Goal: Information Seeking & Learning: Find specific fact

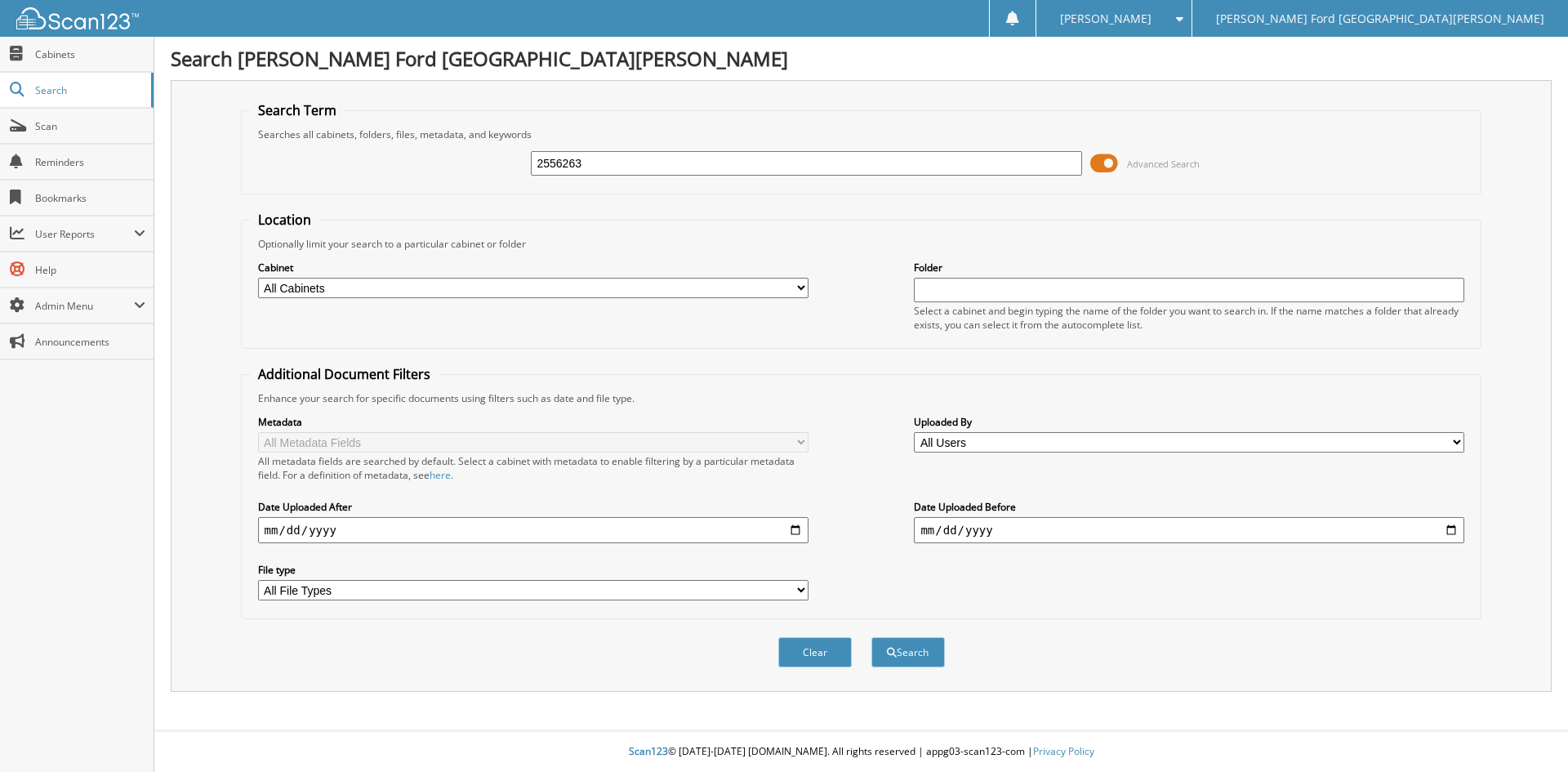
type input "2556263"
click at [871, 637] on button "Search" at bounding box center [908, 652] width 74 height 30
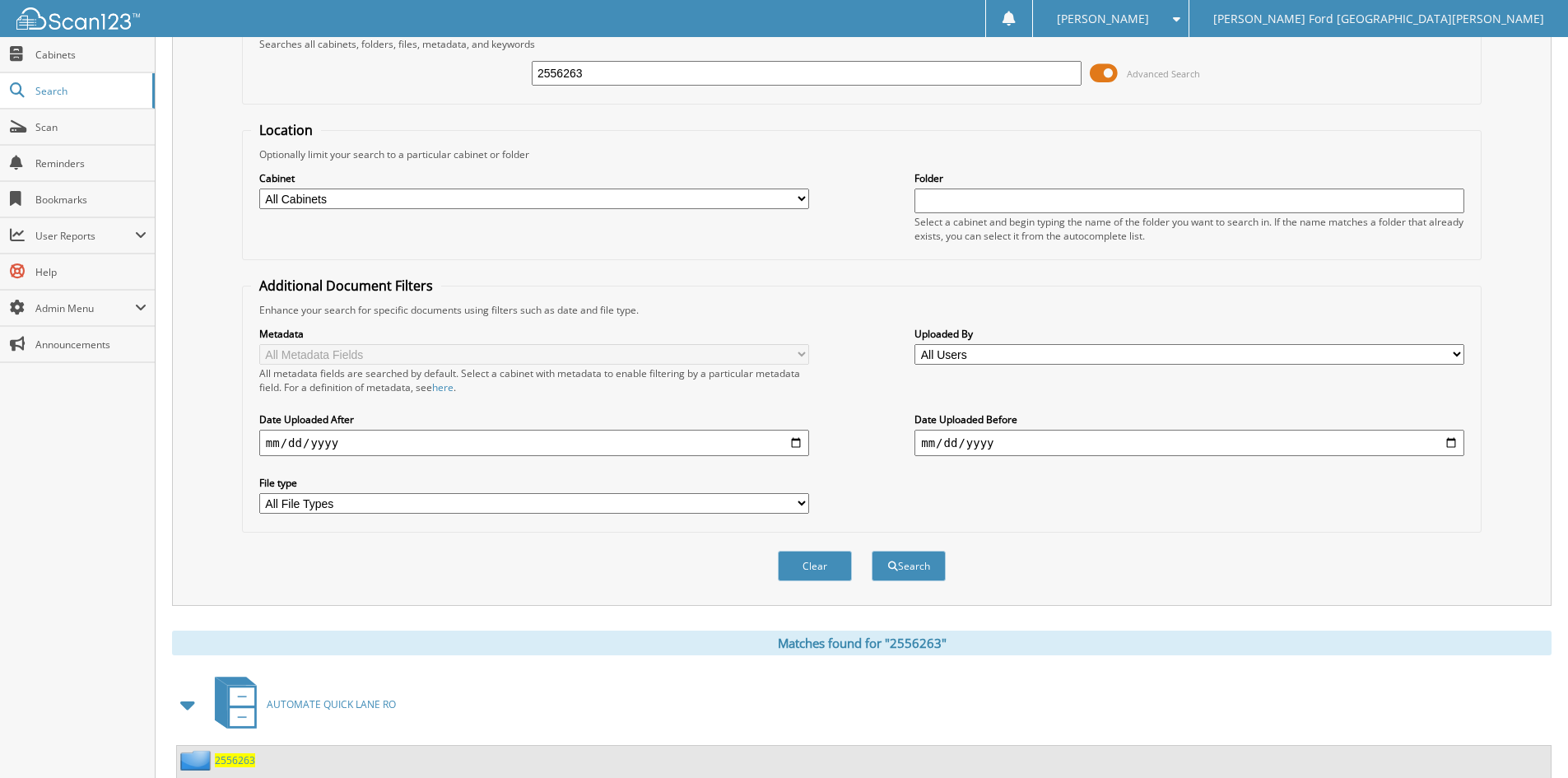
scroll to position [206, 0]
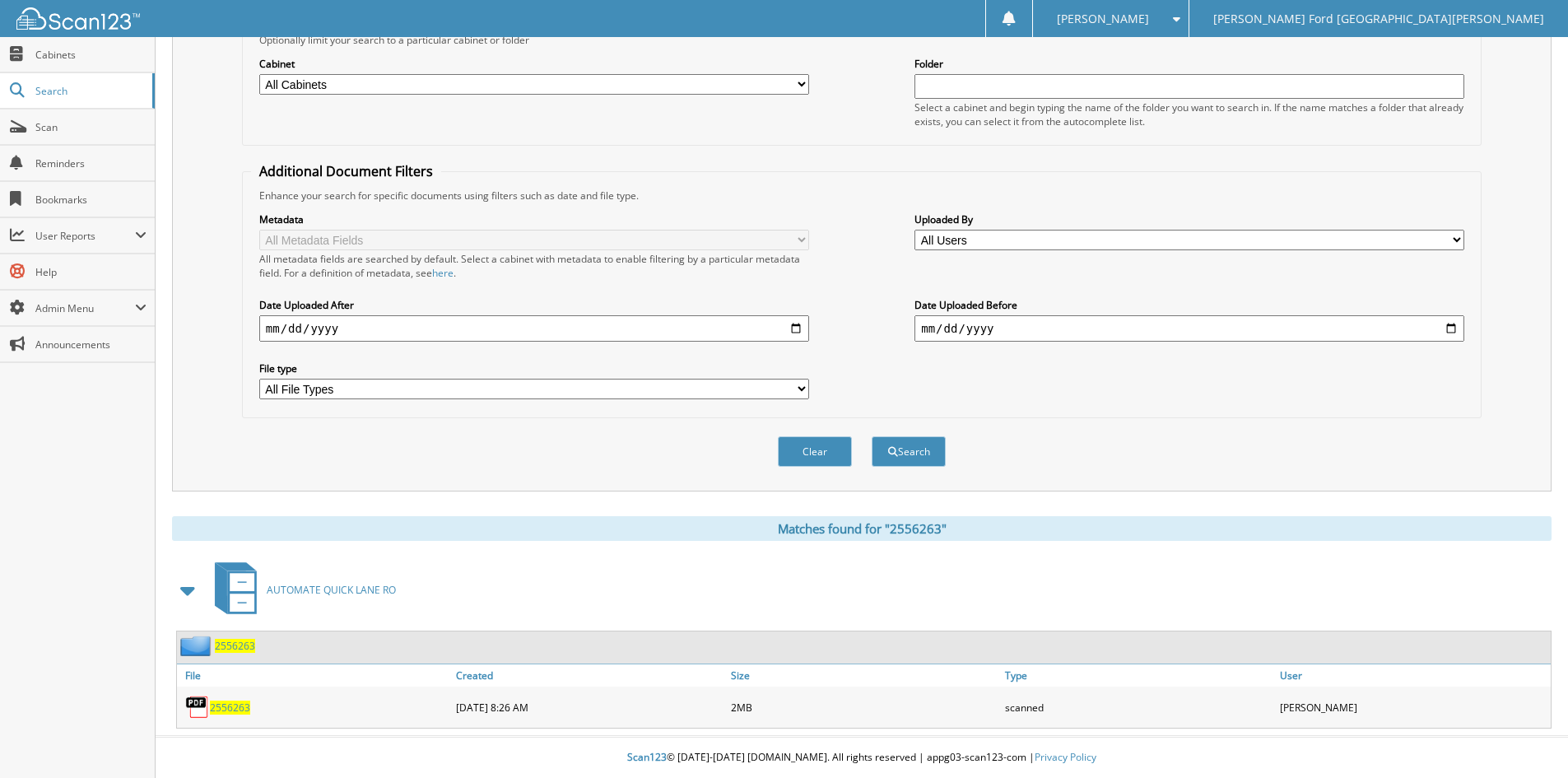
click at [227, 705] on span "2556263" at bounding box center [230, 707] width 40 height 14
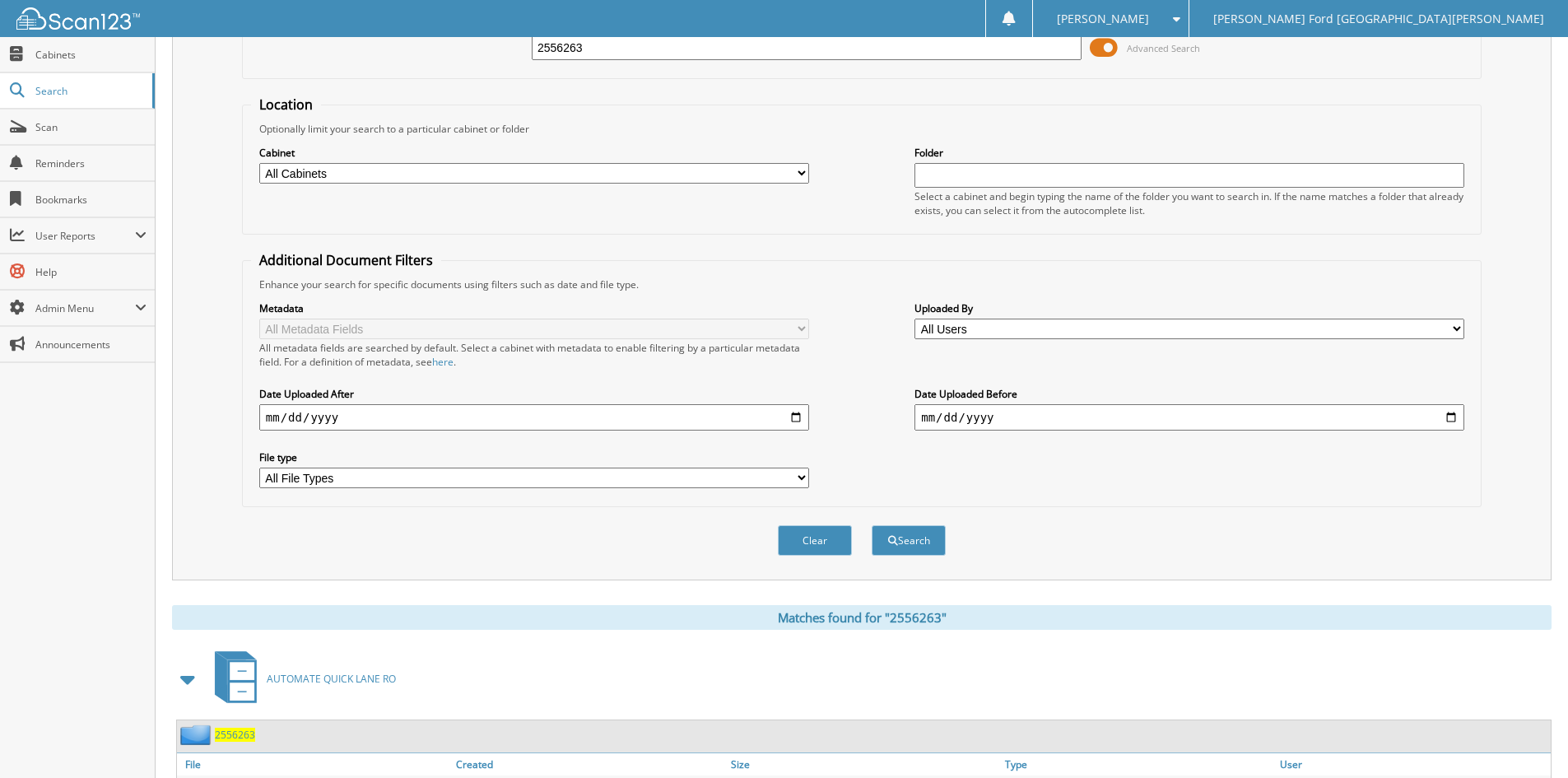
scroll to position [0, 0]
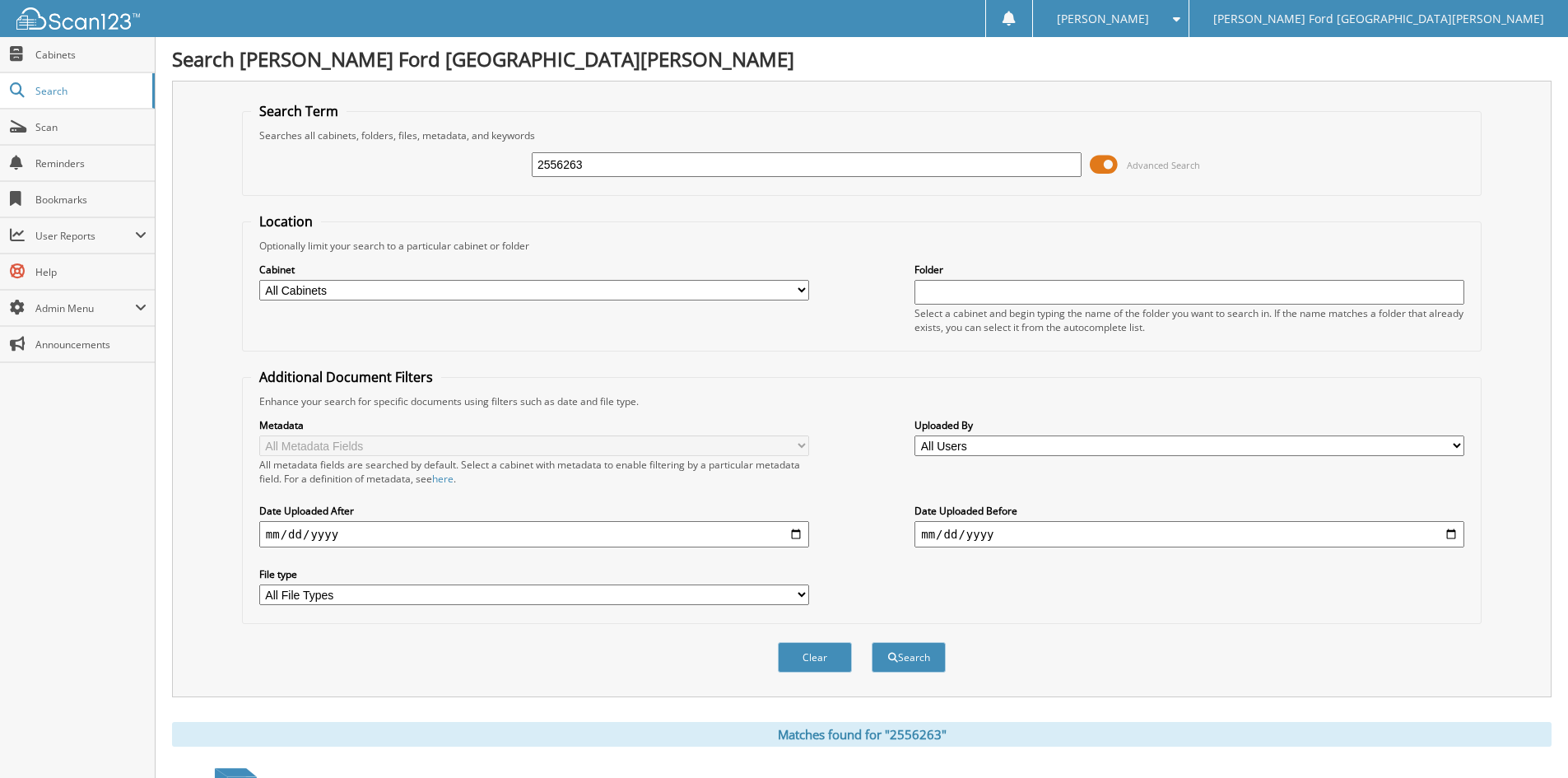
click at [605, 156] on input "2556263" at bounding box center [807, 165] width 550 height 25
type input "2560021"
click at [872, 642] on button "Search" at bounding box center [909, 657] width 74 height 30
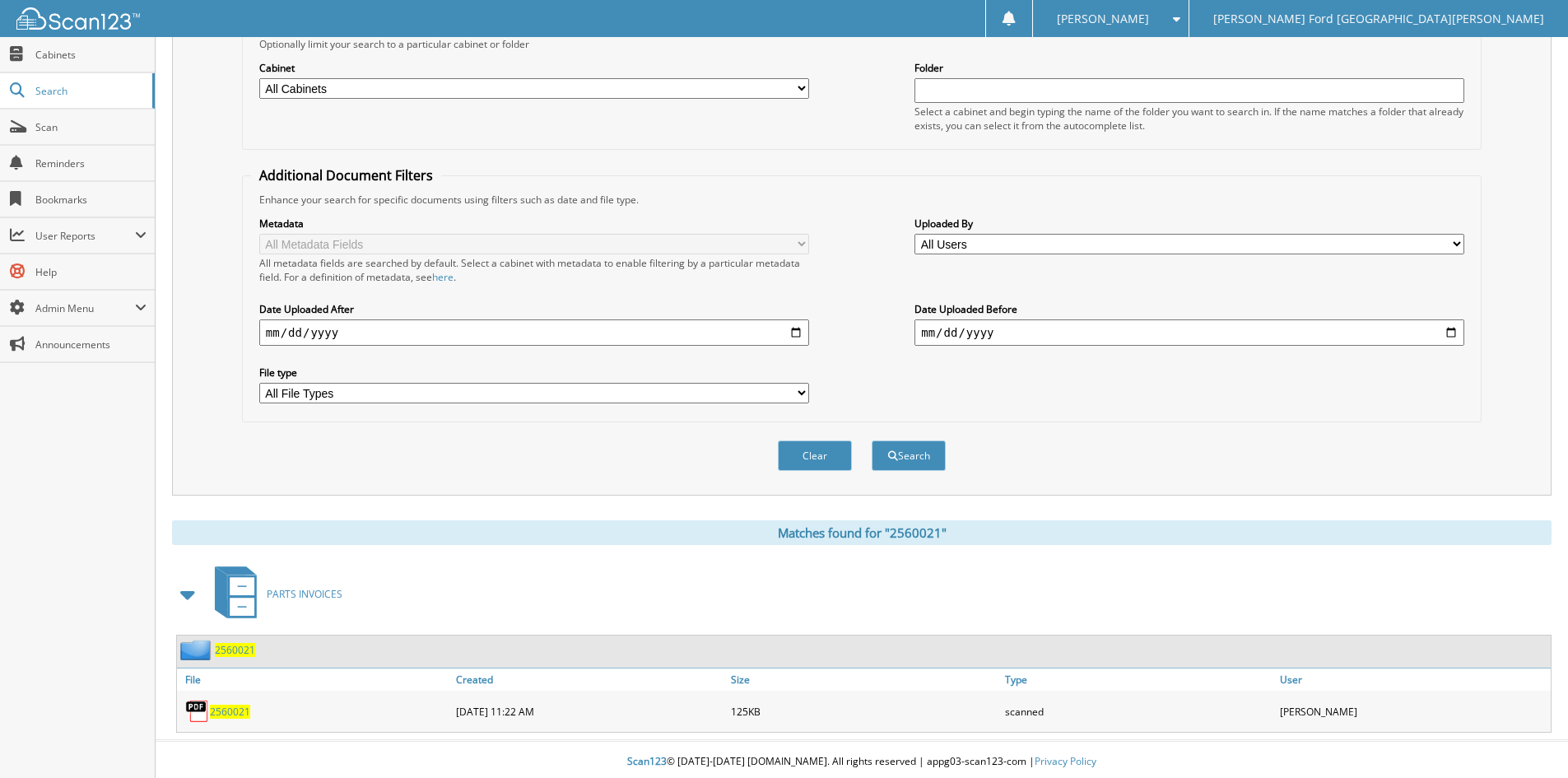
scroll to position [206, 0]
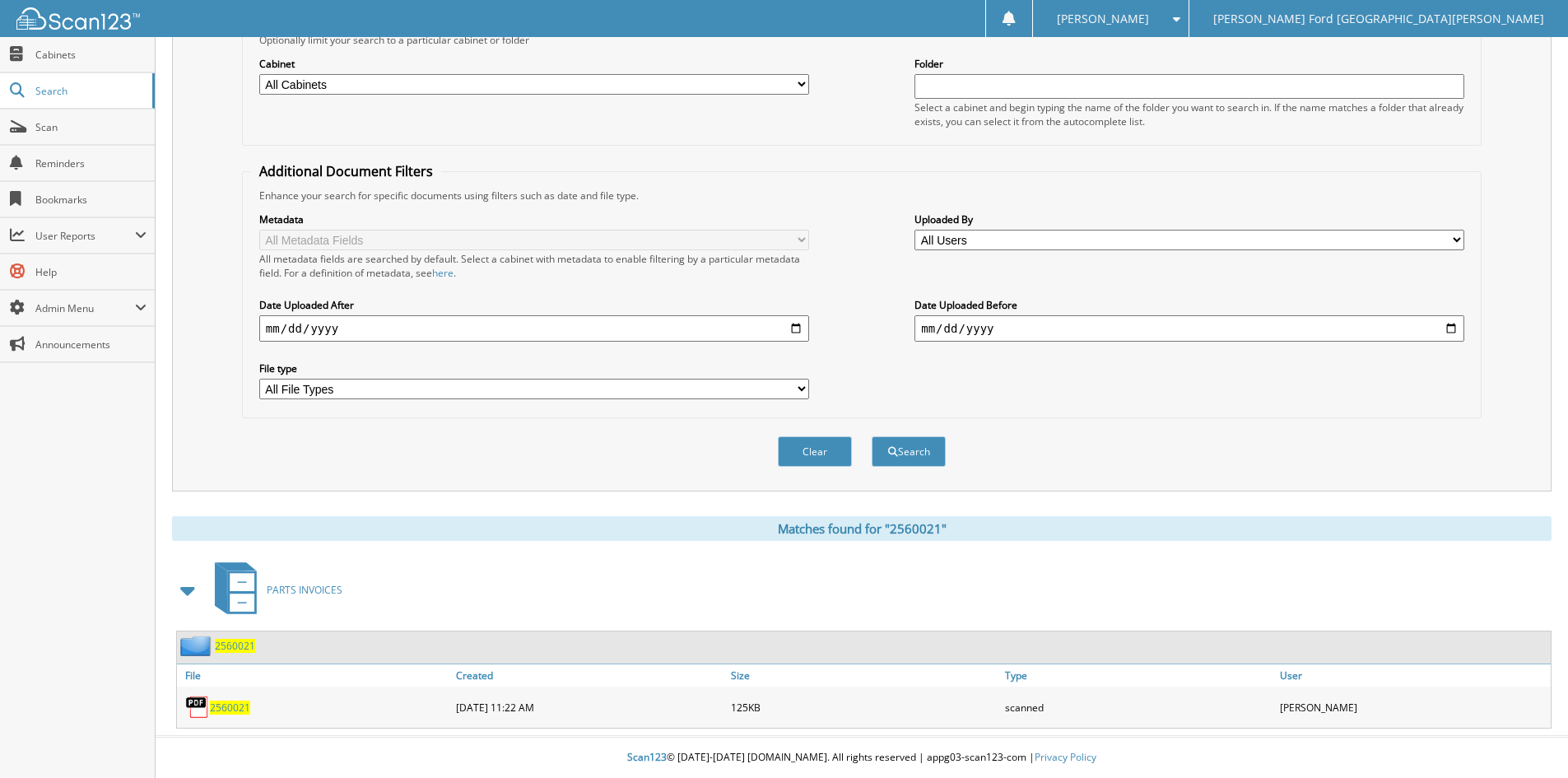
click at [234, 708] on span "2560021" at bounding box center [230, 707] width 40 height 14
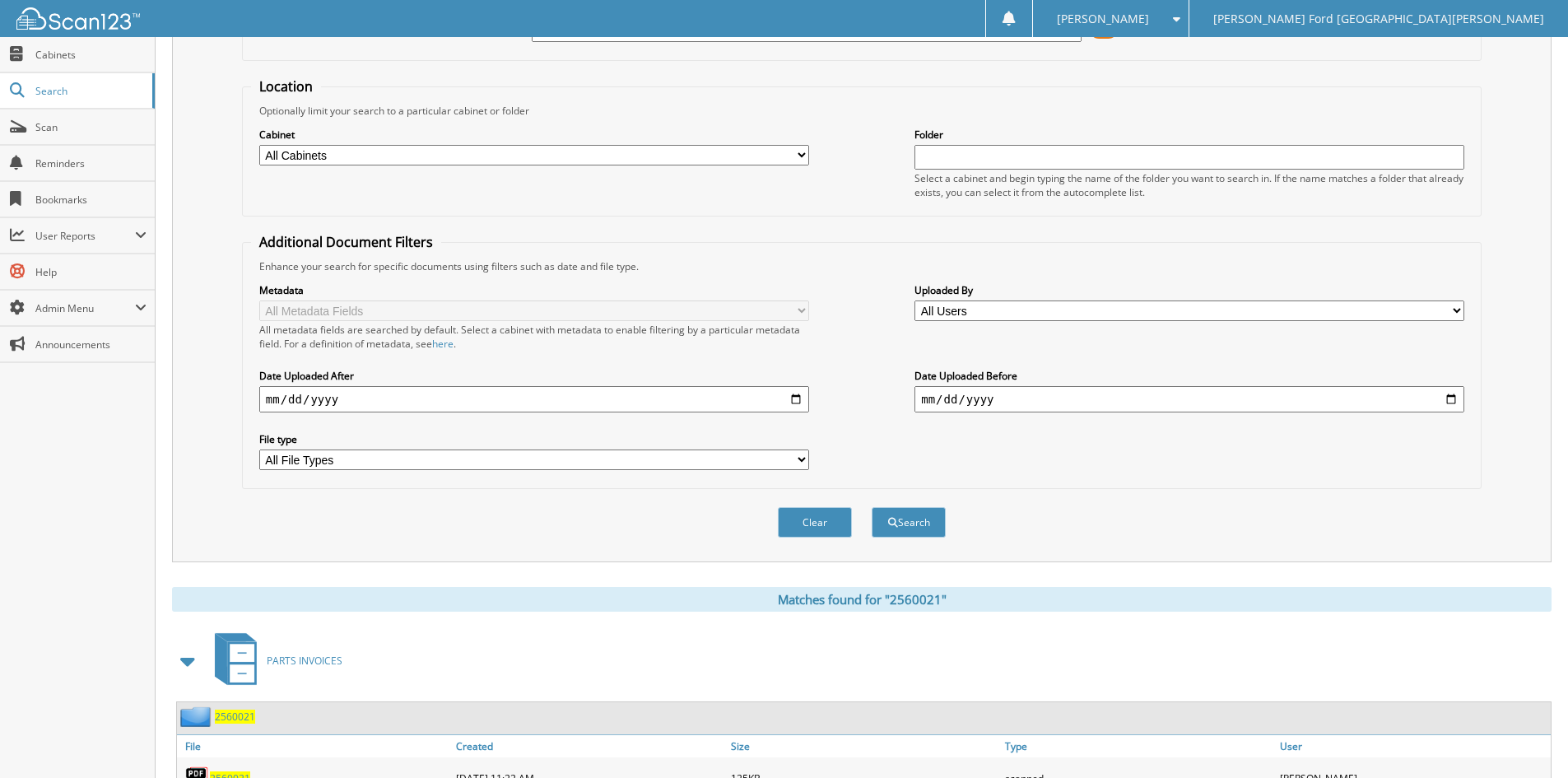
scroll to position [0, 0]
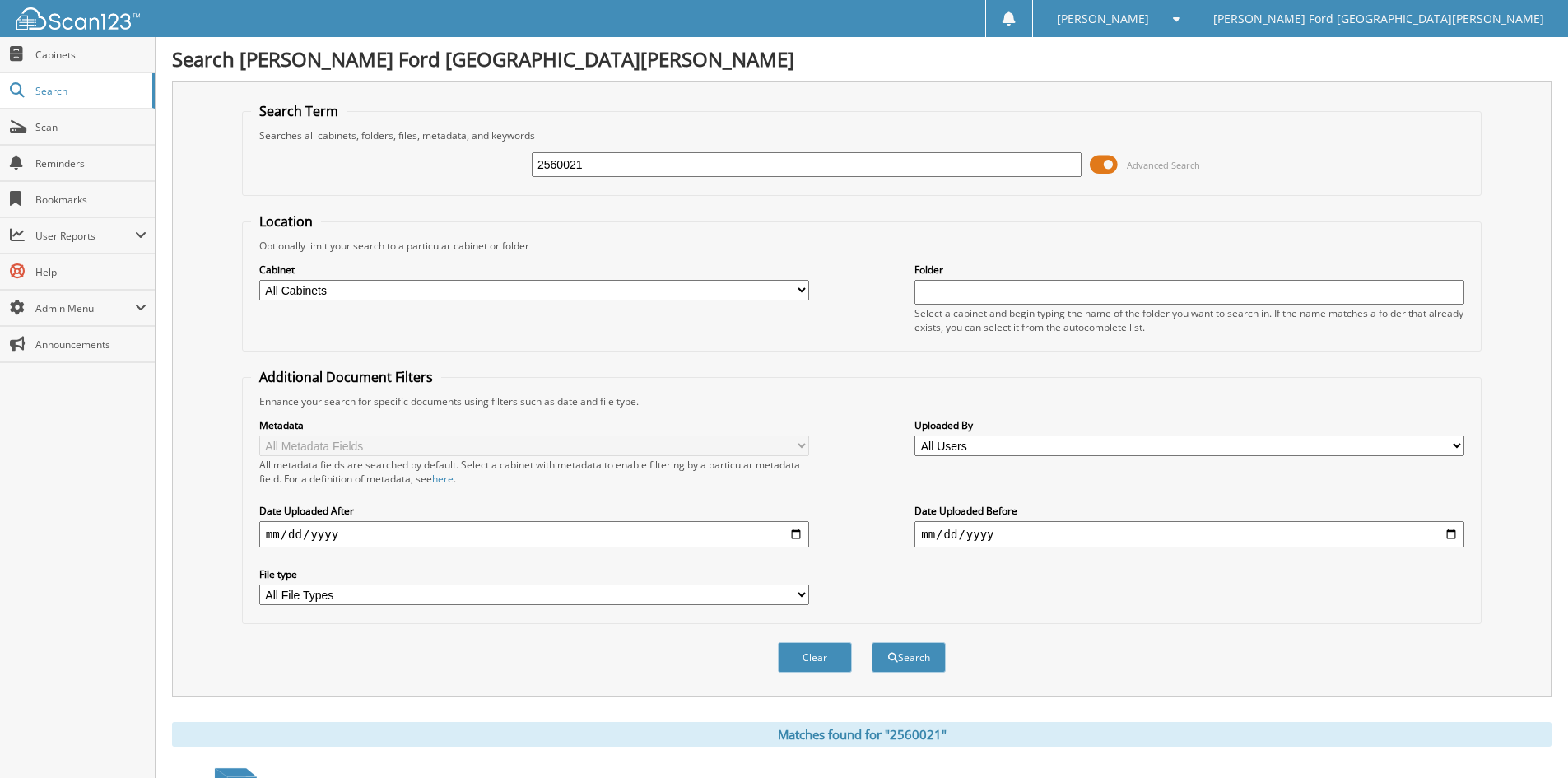
click at [589, 162] on input "2560021" at bounding box center [807, 165] width 550 height 25
type input "2560170"
click at [872, 642] on button "Search" at bounding box center [909, 657] width 74 height 30
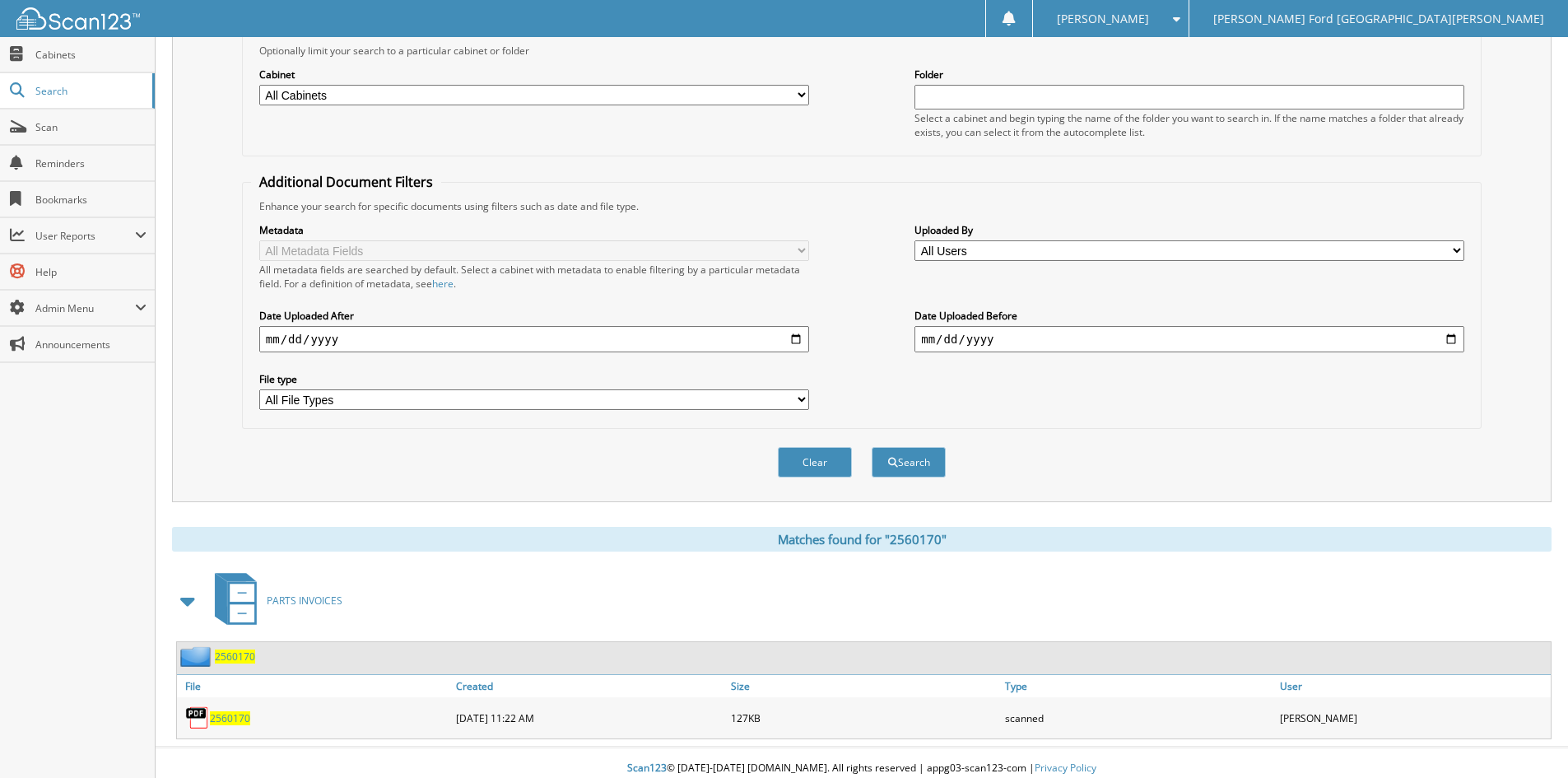
scroll to position [206, 0]
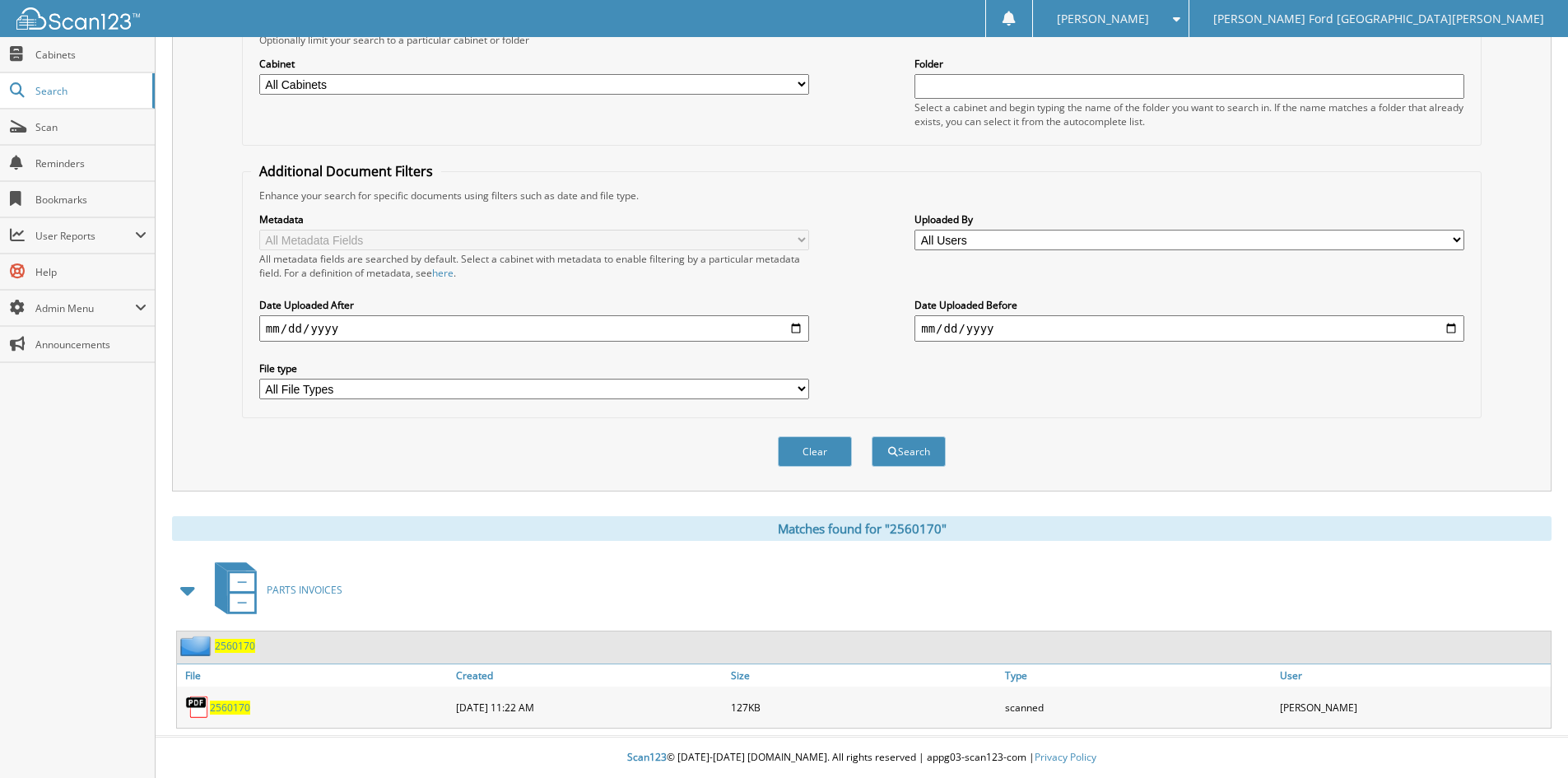
click at [213, 708] on span "2560170" at bounding box center [230, 707] width 40 height 14
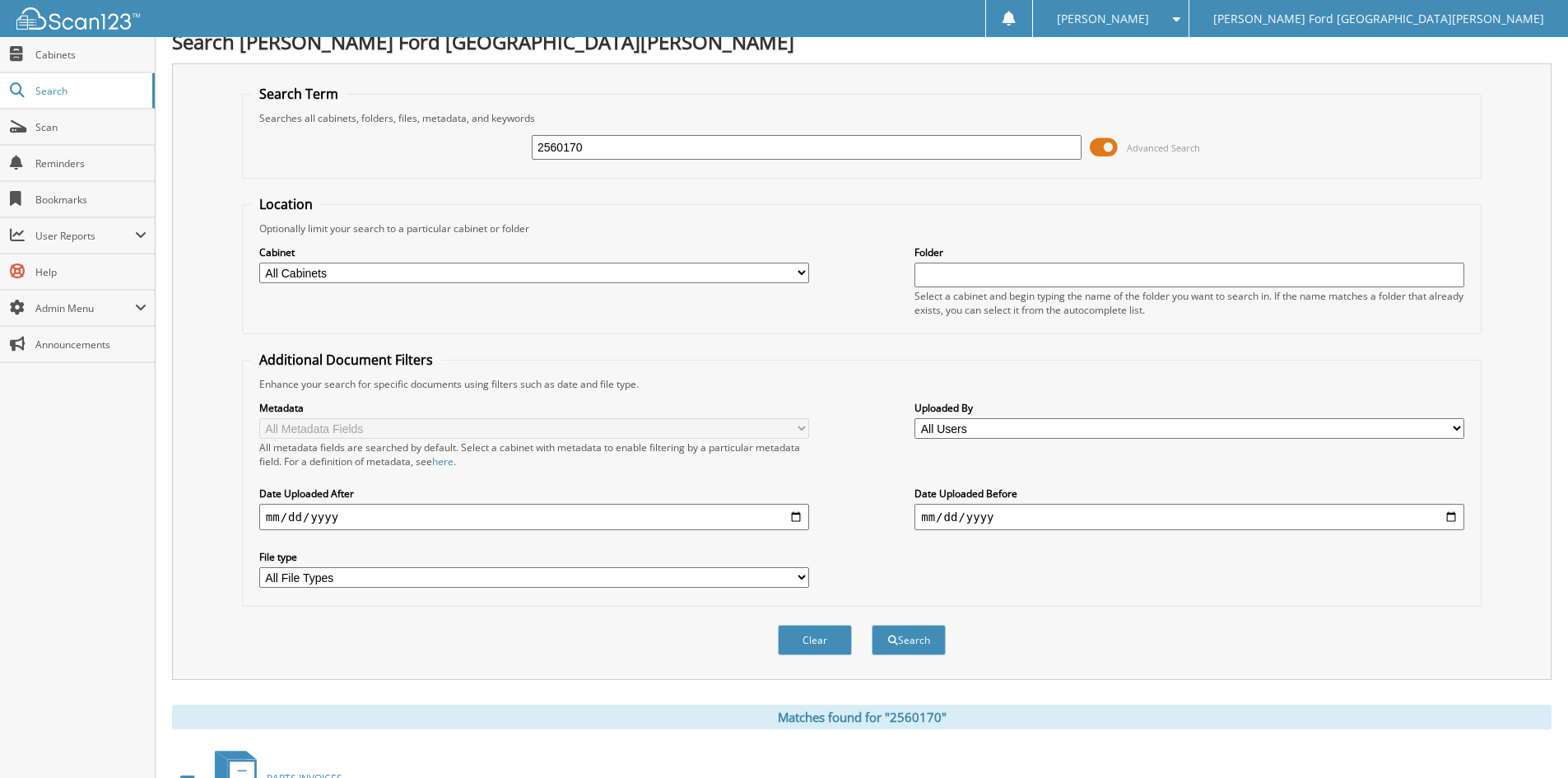
scroll to position [0, 0]
